Goal: Transaction & Acquisition: Purchase product/service

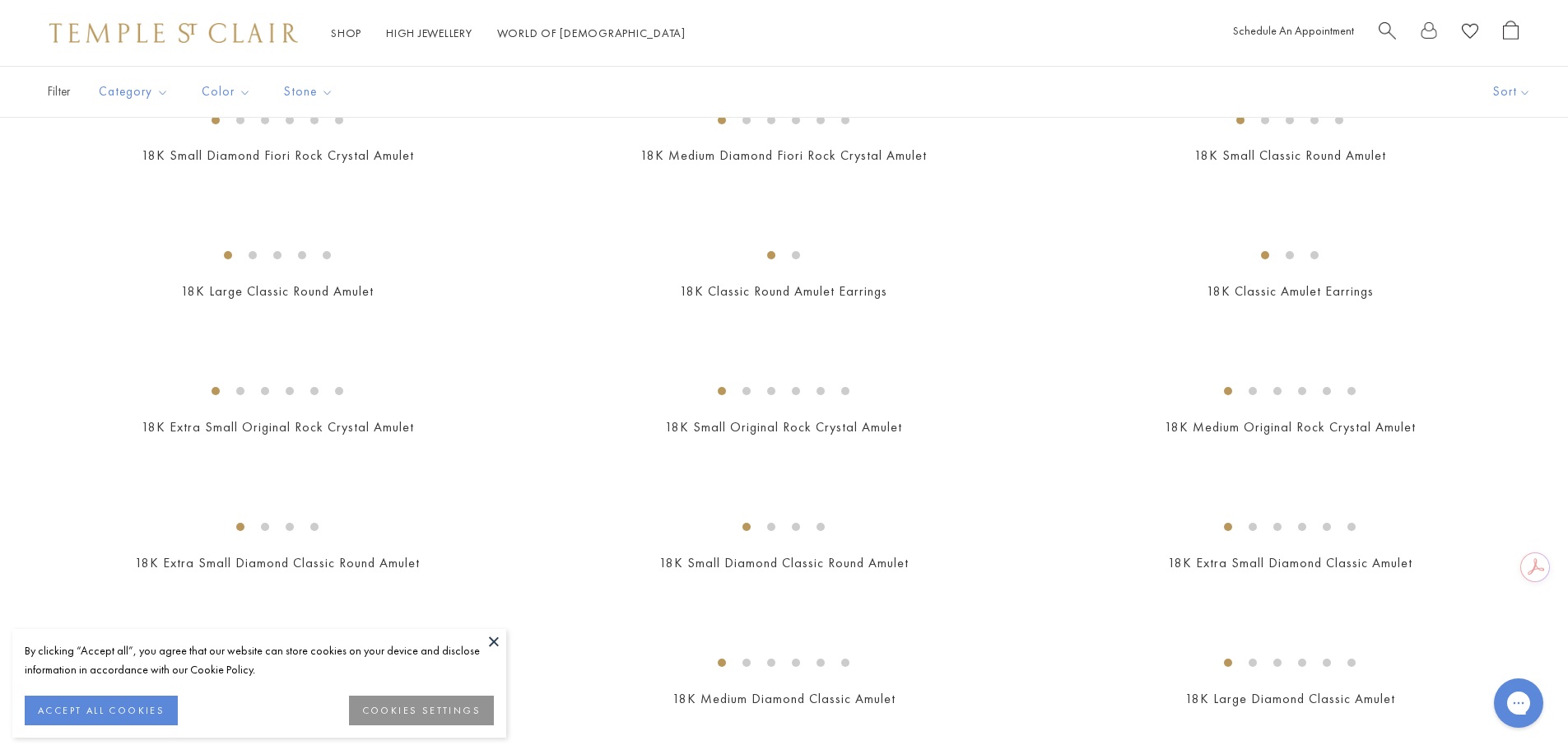
scroll to position [1070, 0]
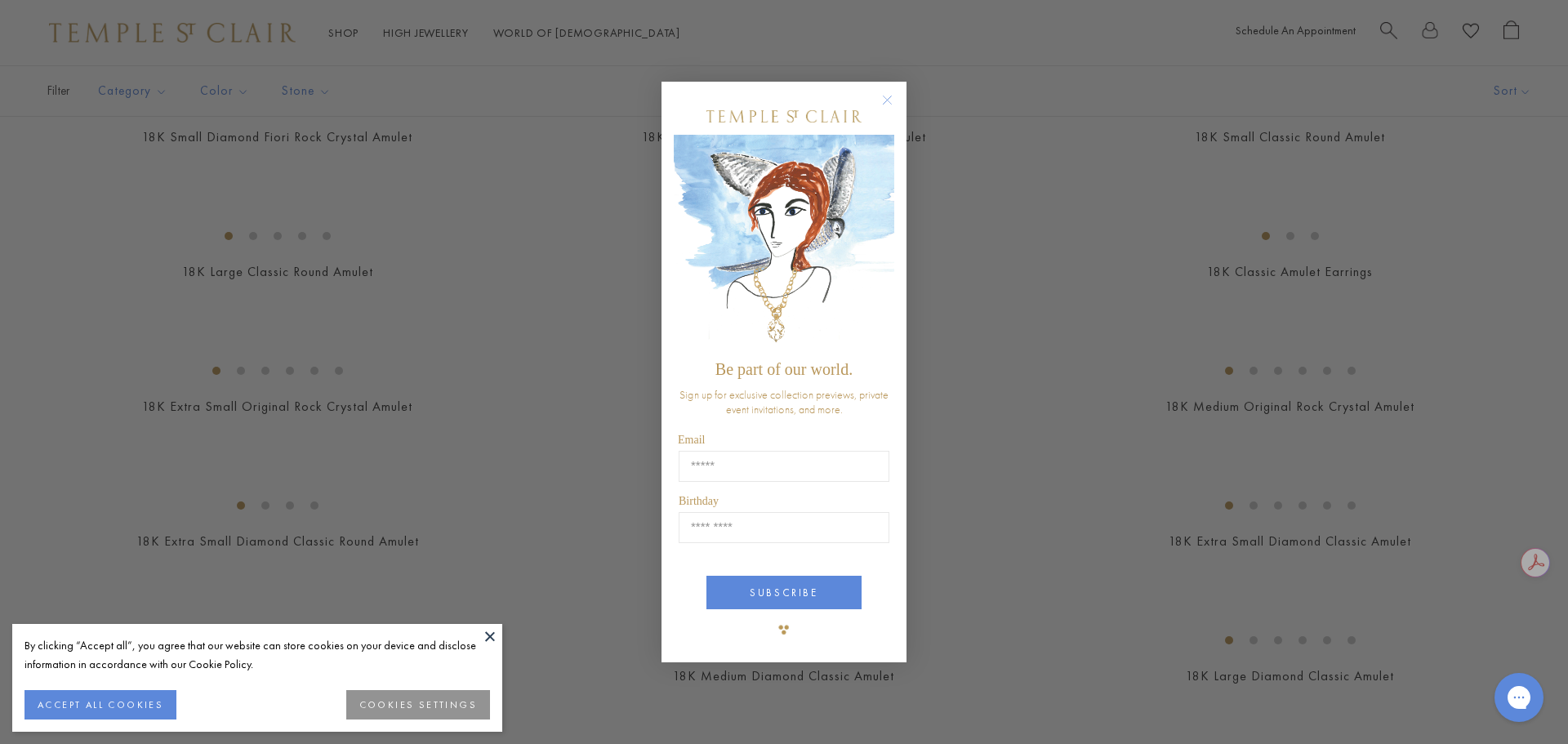
click at [885, 97] on circle "Close dialog" at bounding box center [887, 99] width 19 height 19
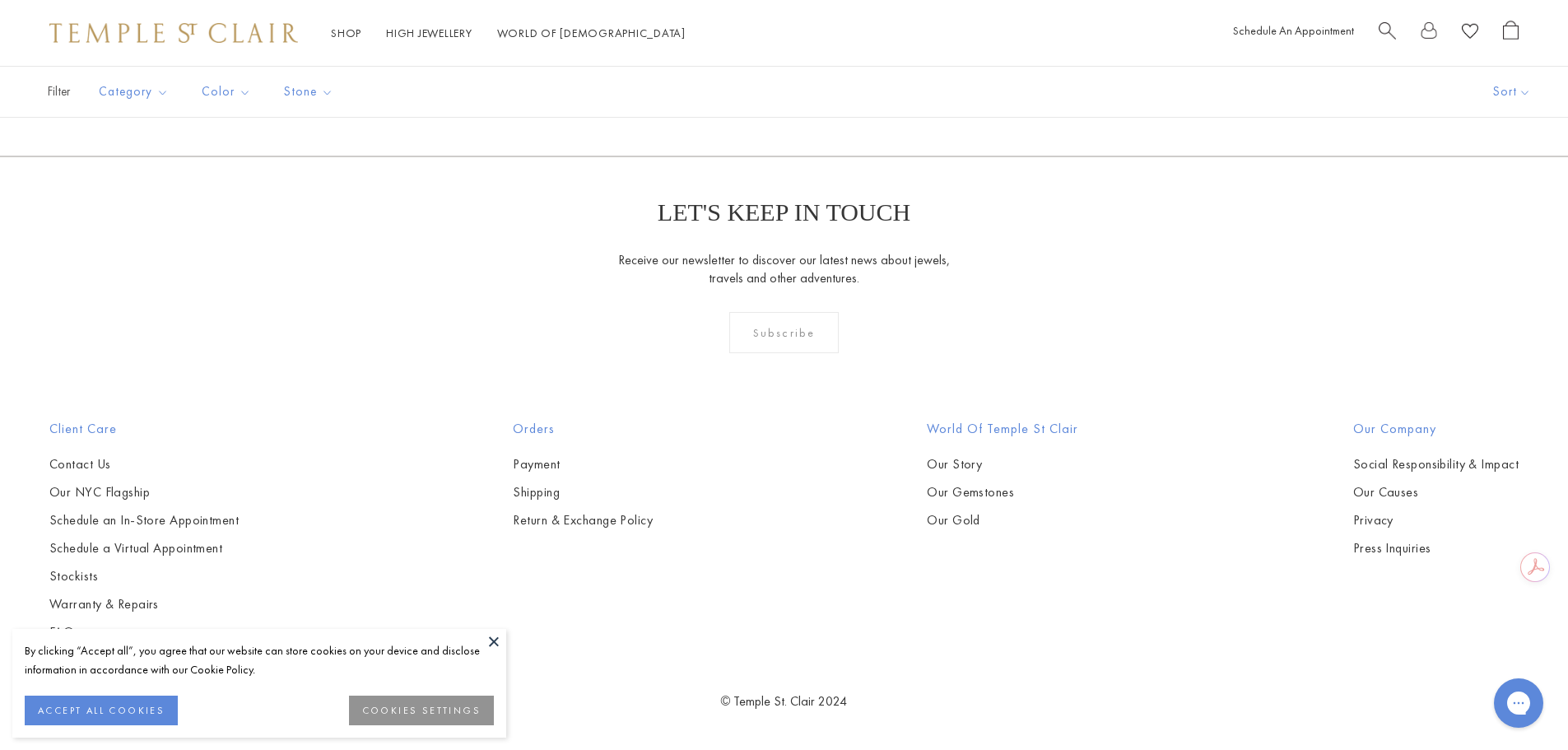
scroll to position [4529, 0]
click at [0, 0] on img at bounding box center [0, 0] width 0 height 0
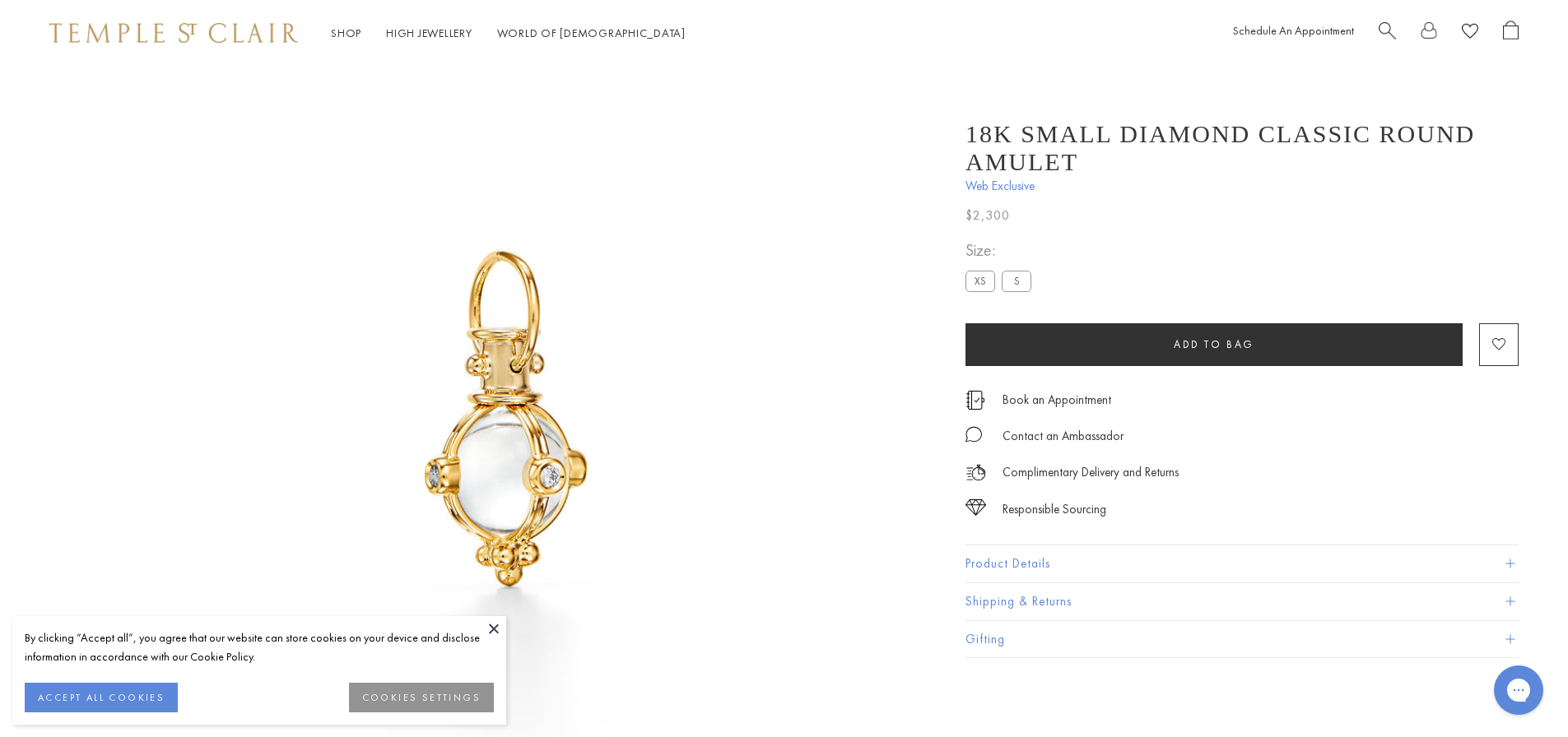
scroll to position [65, 0]
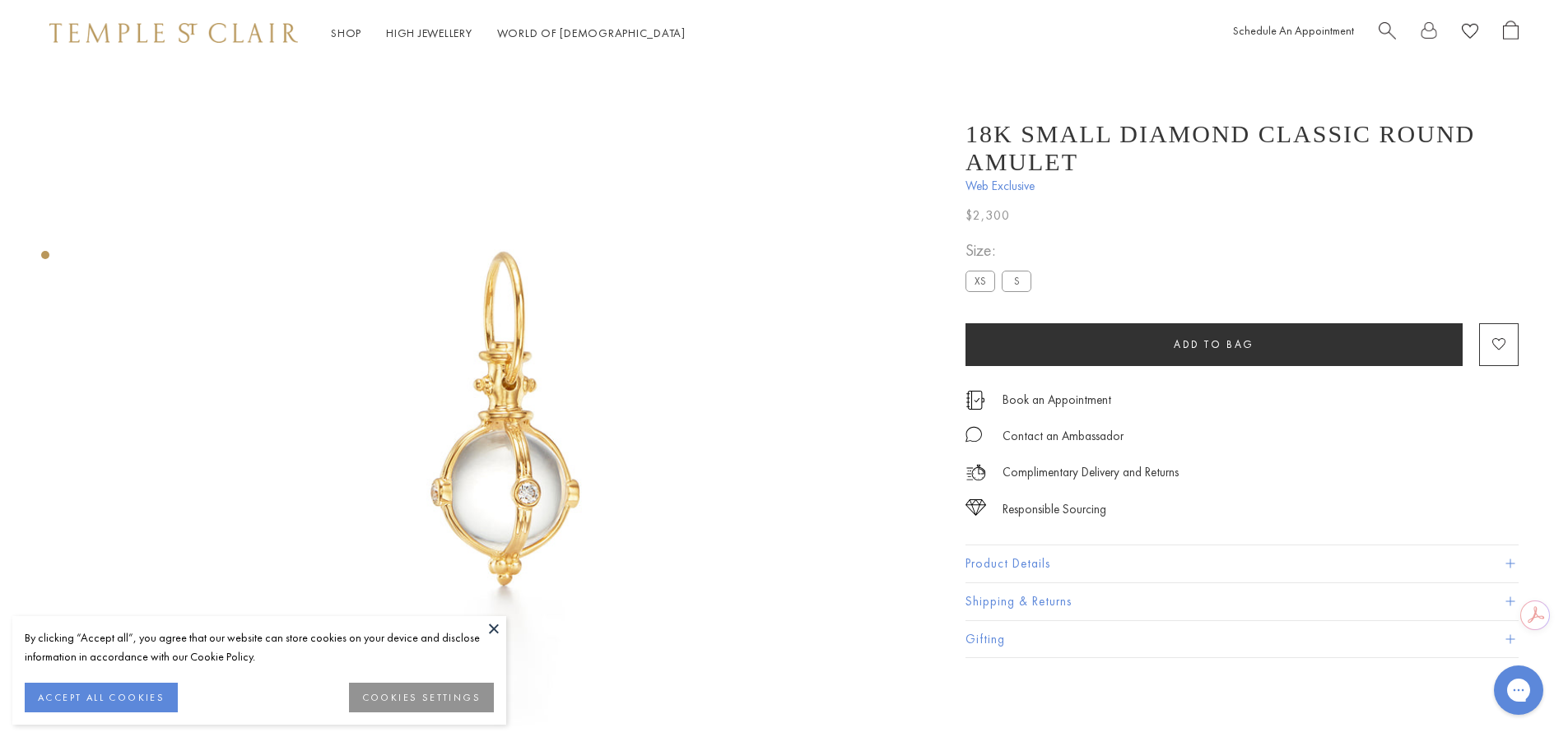
click at [491, 627] on button at bounding box center [494, 628] width 25 height 25
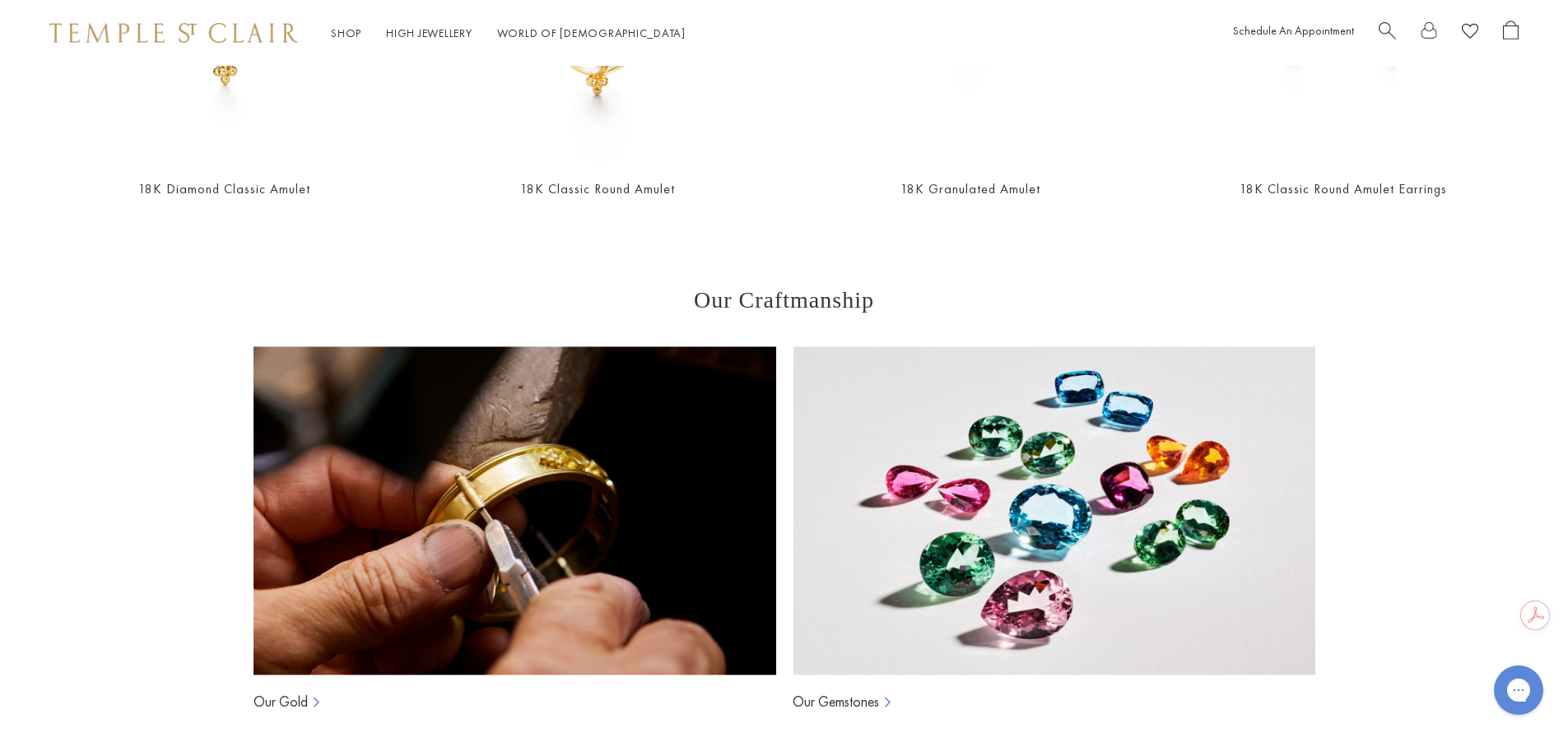
scroll to position [1382, 0]
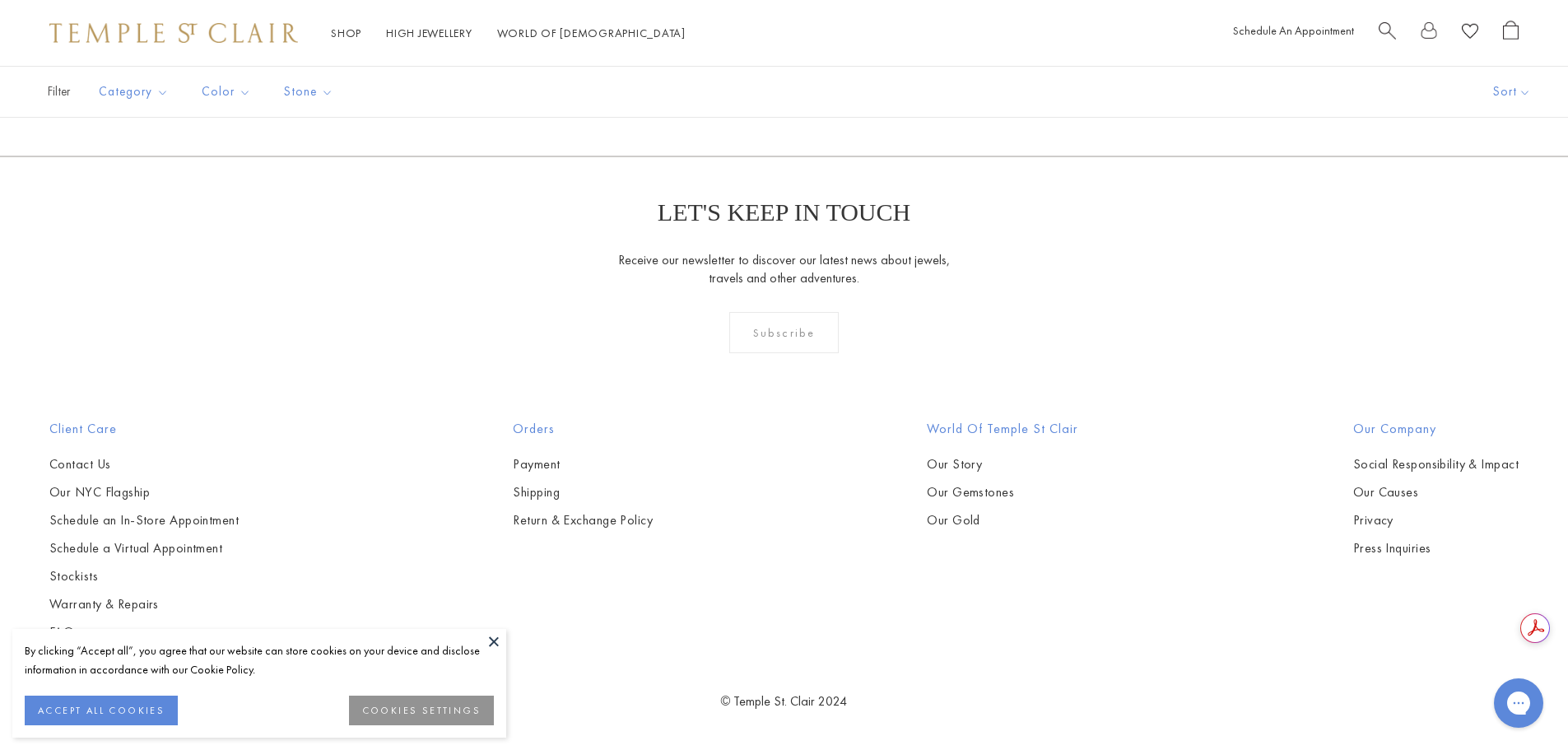
click at [1389, 28] on span "Search" at bounding box center [1388, 29] width 18 height 18
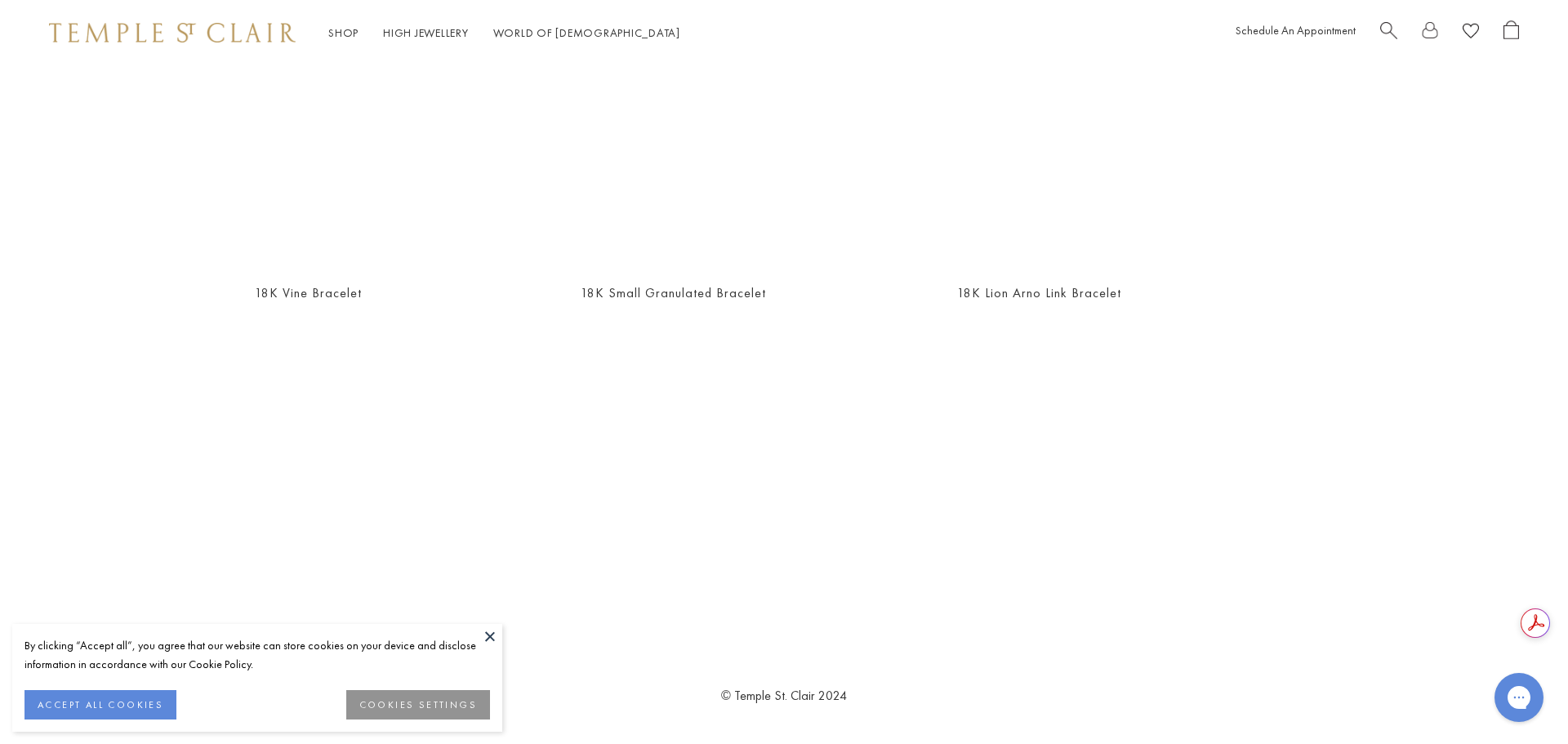
scroll to position [962, 0]
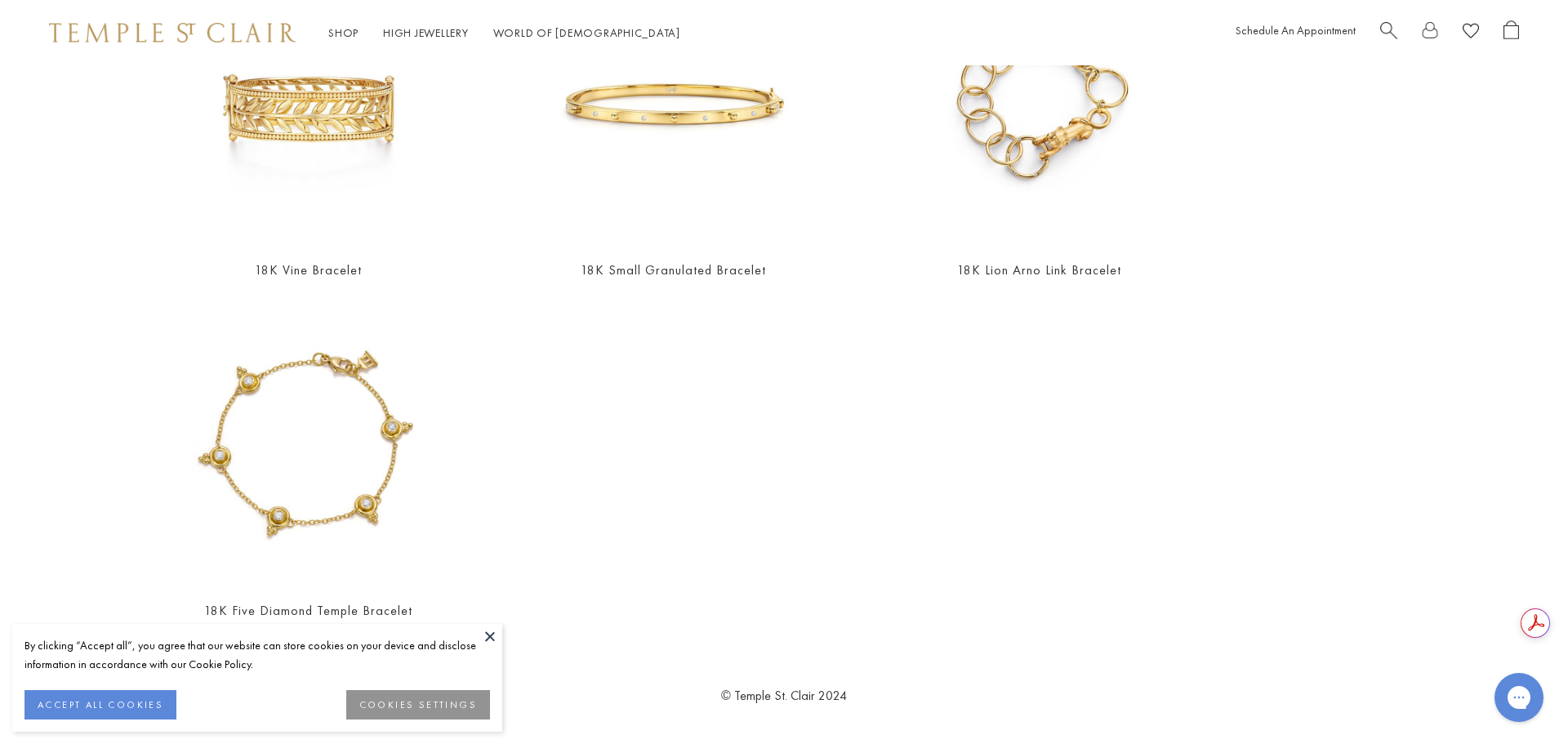
type input "********"
click at [480, 634] on button at bounding box center [490, 636] width 25 height 25
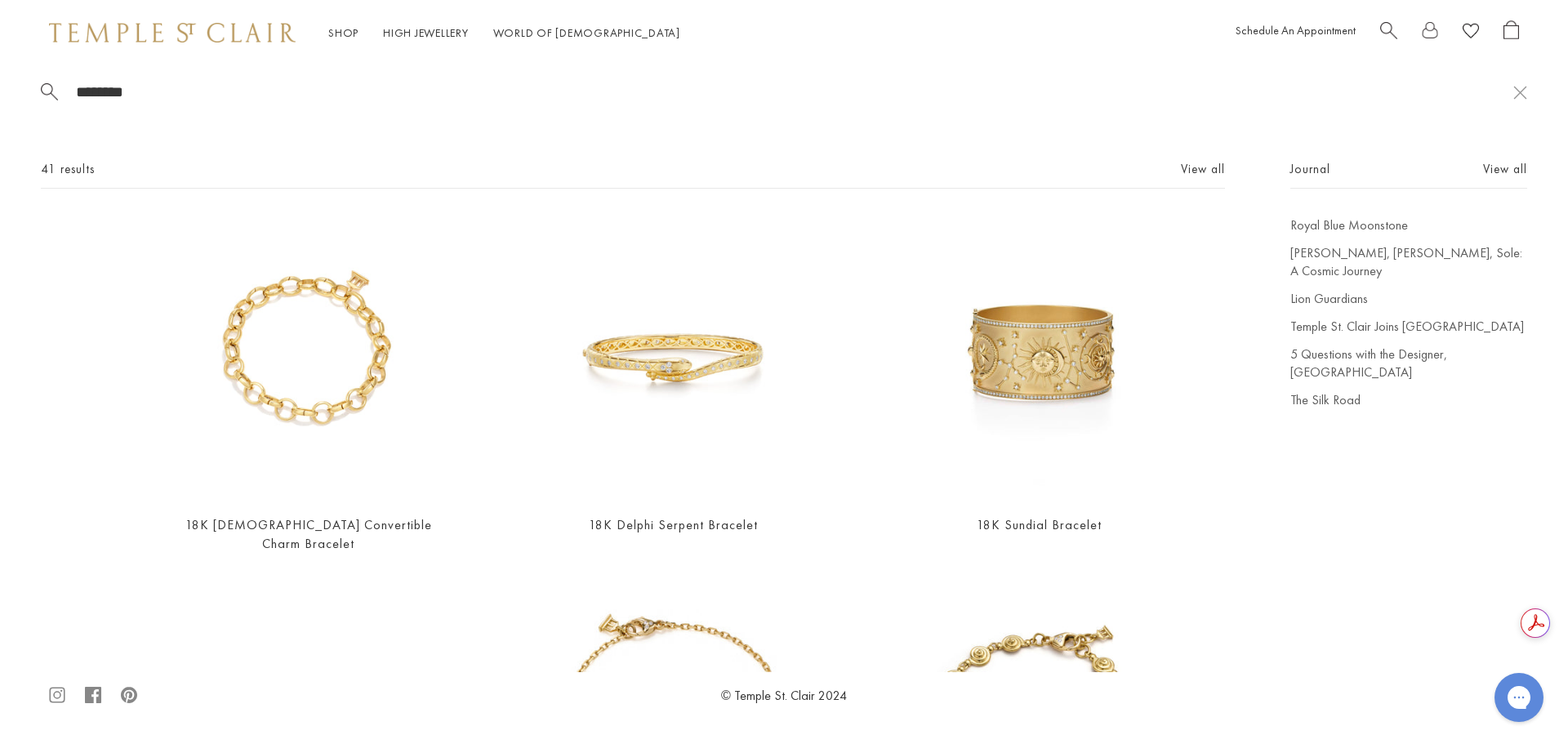
scroll to position [0, 0]
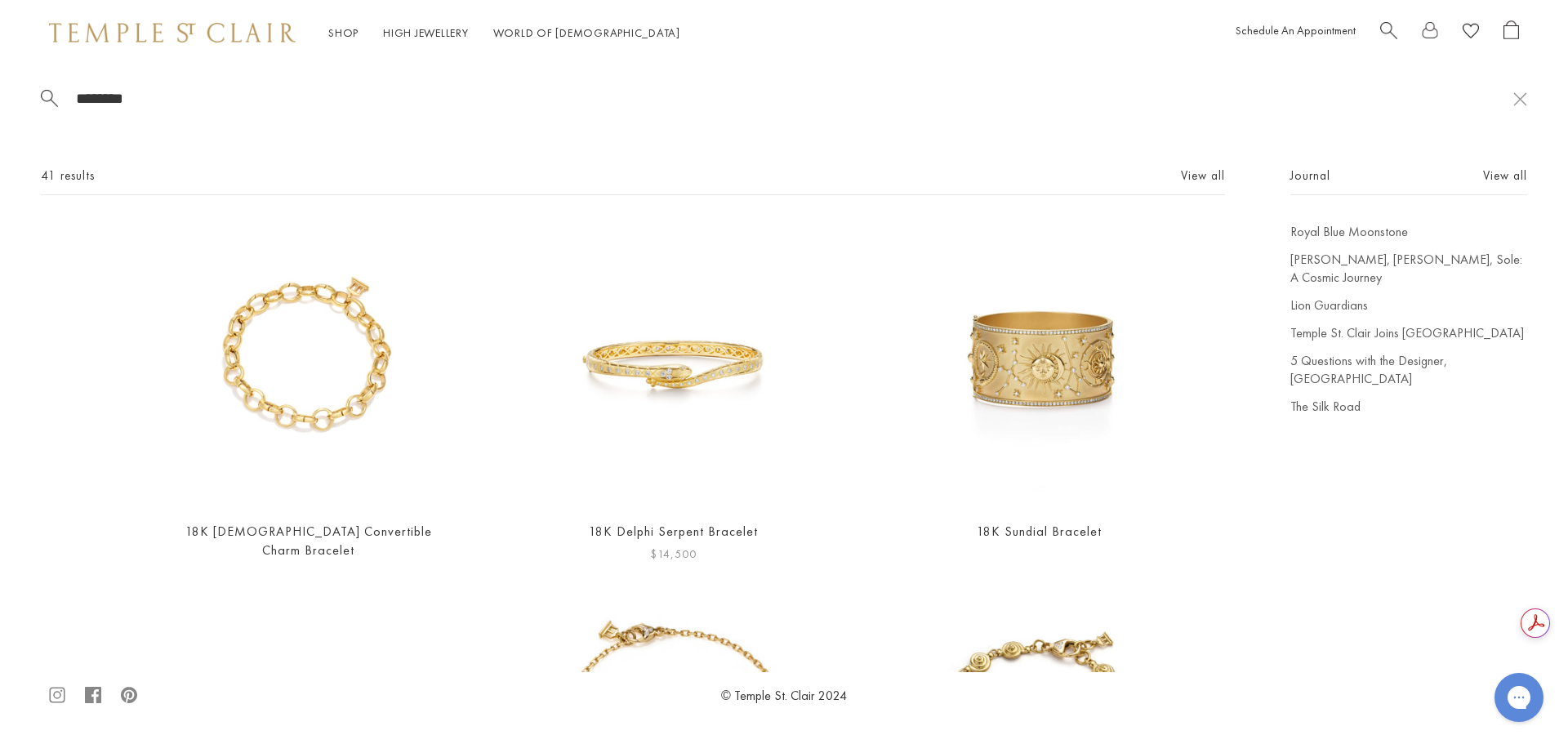
click at [683, 369] on img at bounding box center [673, 364] width 283 height 283
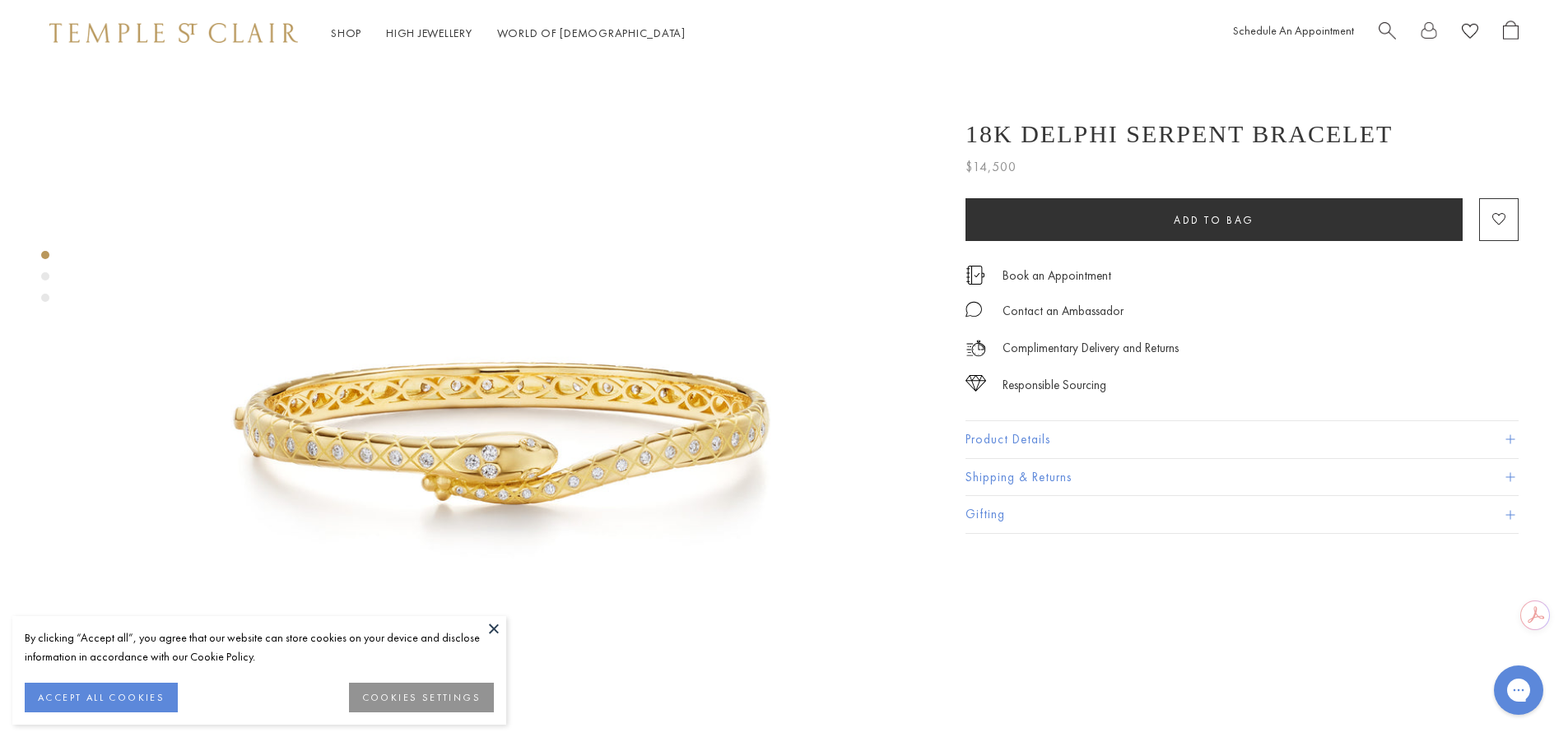
scroll to position [82, 0]
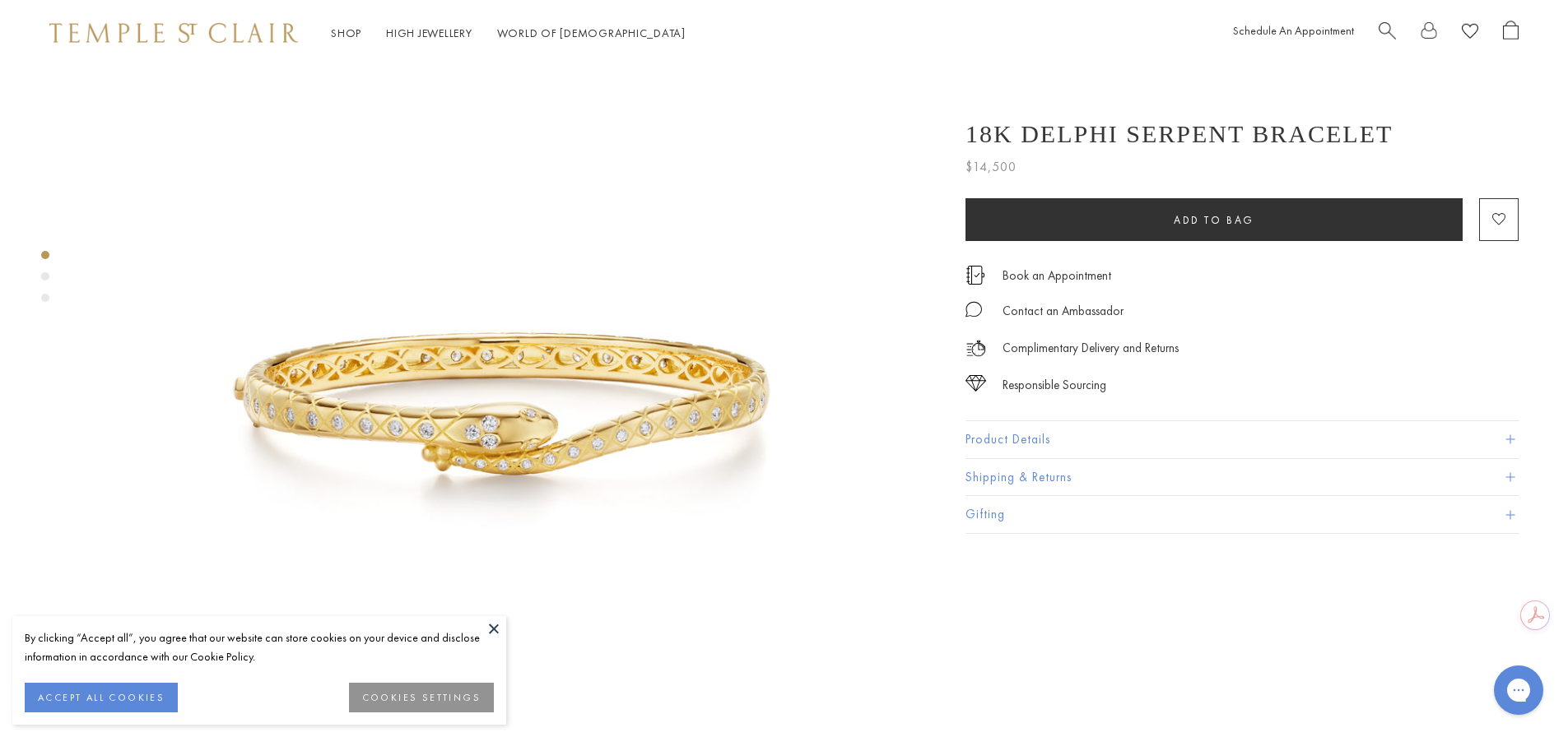
click at [491, 627] on button at bounding box center [494, 628] width 25 height 25
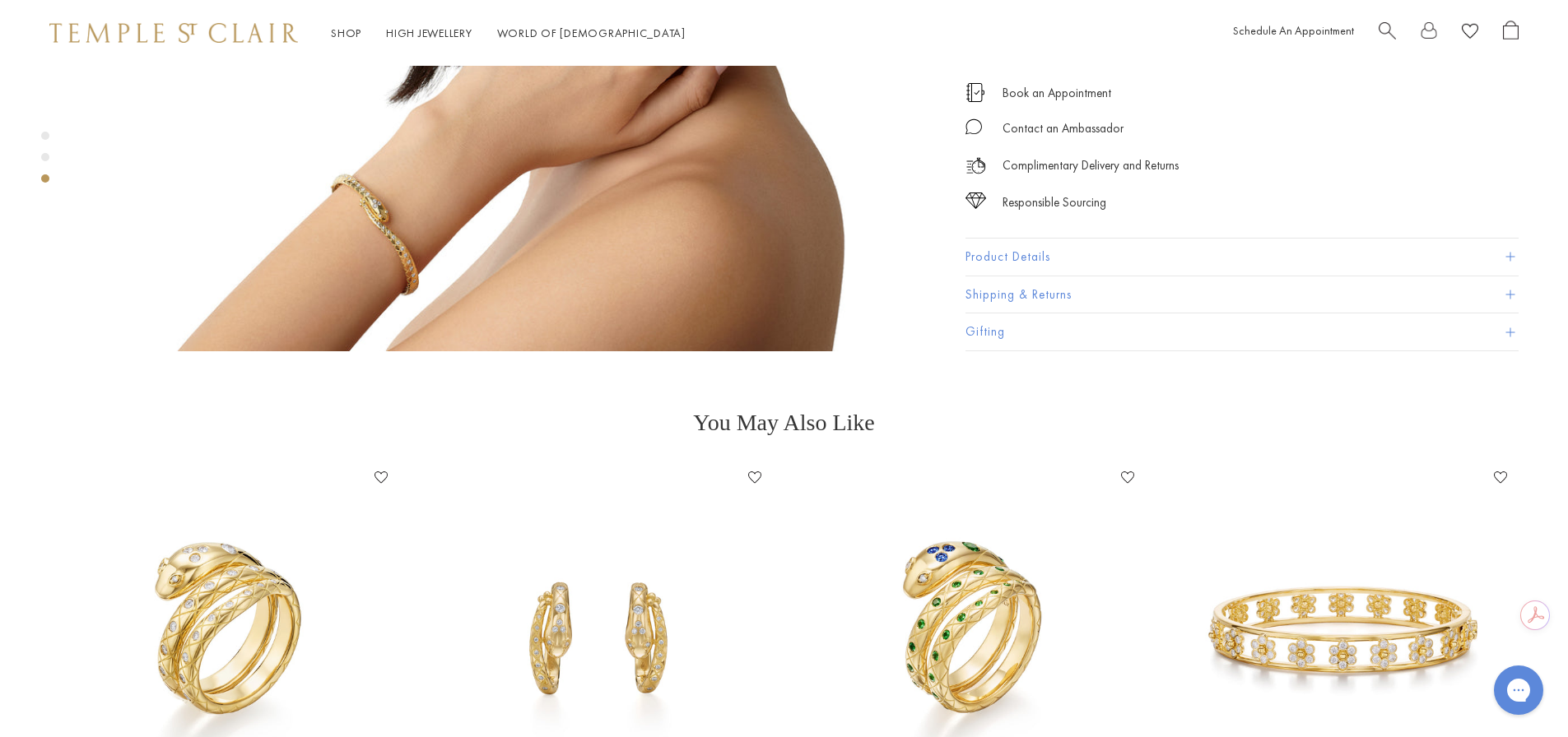
scroll to position [2222, 0]
